Goal: Transaction & Acquisition: Purchase product/service

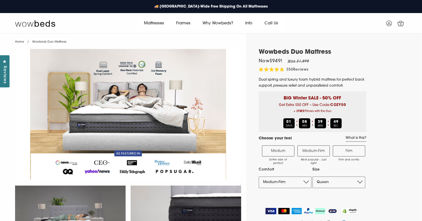
select select "Queen"
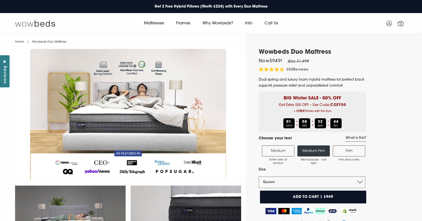
click at [26, 24] on img at bounding box center [35, 23] width 40 height 7
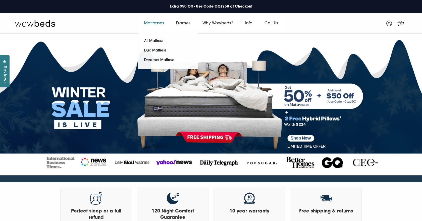
click at [155, 23] on link "Mattresses" at bounding box center [154, 23] width 32 height 14
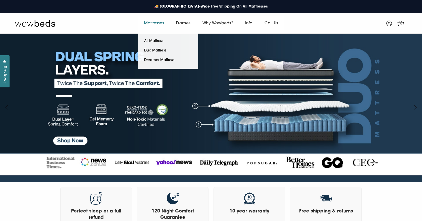
click at [154, 23] on link "Mattresses" at bounding box center [154, 23] width 32 height 14
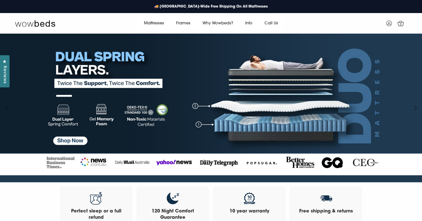
click at [88, 21] on div "Mattresses All Mattress Duo Mattress Dreamer Mattress Frames" at bounding box center [210, 23] width 261 height 14
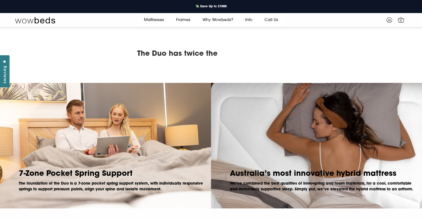
scroll to position [366, 0]
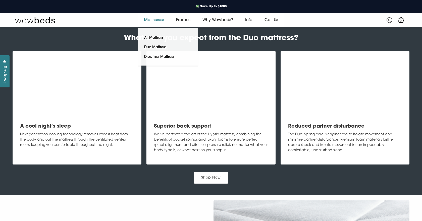
click at [156, 19] on link "Mattresses" at bounding box center [154, 20] width 32 height 14
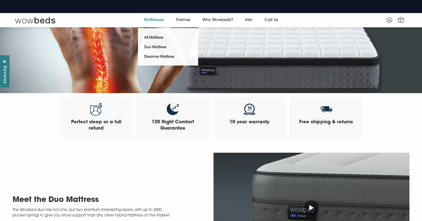
scroll to position [0, 0]
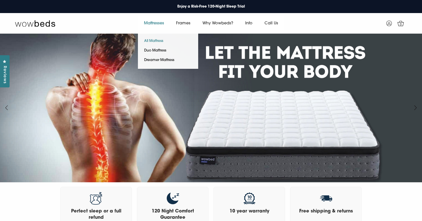
click at [151, 40] on link "All Mattress" at bounding box center [154, 41] width 32 height 10
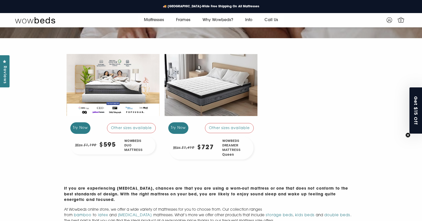
scroll to position [113, 0]
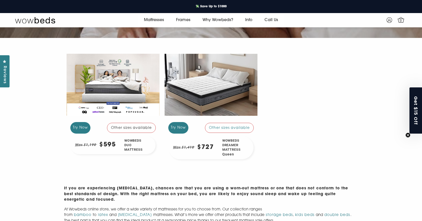
click at [76, 126] on div "Try Now" at bounding box center [80, 127] width 20 height 11
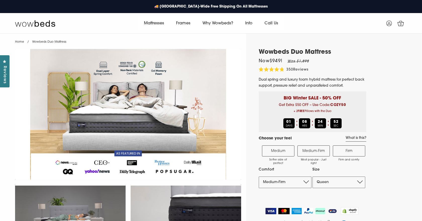
select select "Medium-Firm"
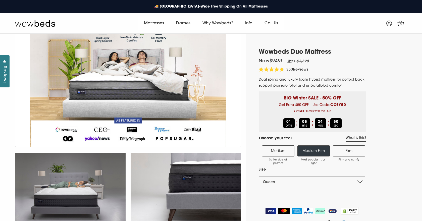
scroll to position [33, 0]
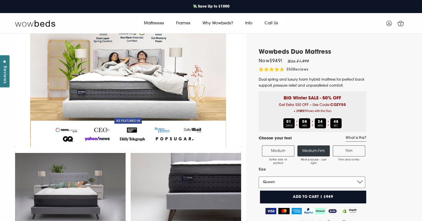
select select "King"
click at [283, 150] on label "Medium Softer side of perfect" at bounding box center [278, 150] width 32 height 11
click at [0, 0] on input "Medium Softer side of perfect" at bounding box center [0, 0] width 0 height 0
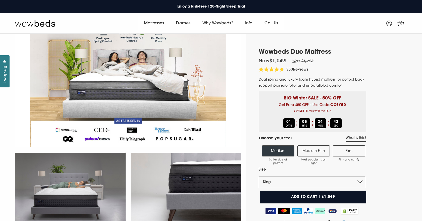
click at [353, 138] on link "What is this?" at bounding box center [355, 139] width 21 height 6
